Goal: Task Accomplishment & Management: Manage account settings

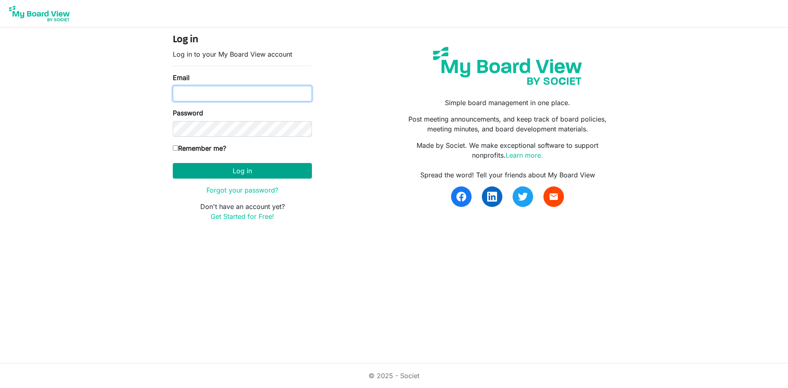
type input "[EMAIL_ADDRESS][DOMAIN_NAME]"
click at [218, 172] on button "Log in" at bounding box center [242, 171] width 139 height 16
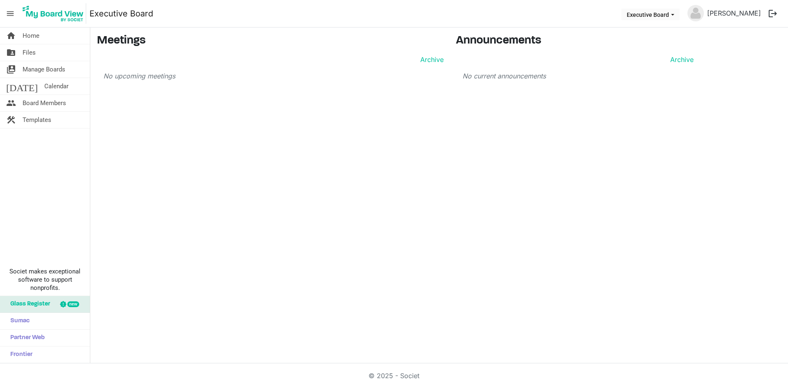
click at [769, 14] on button "logout" at bounding box center [772, 13] width 17 height 17
